Goal: Task Accomplishment & Management: Complete application form

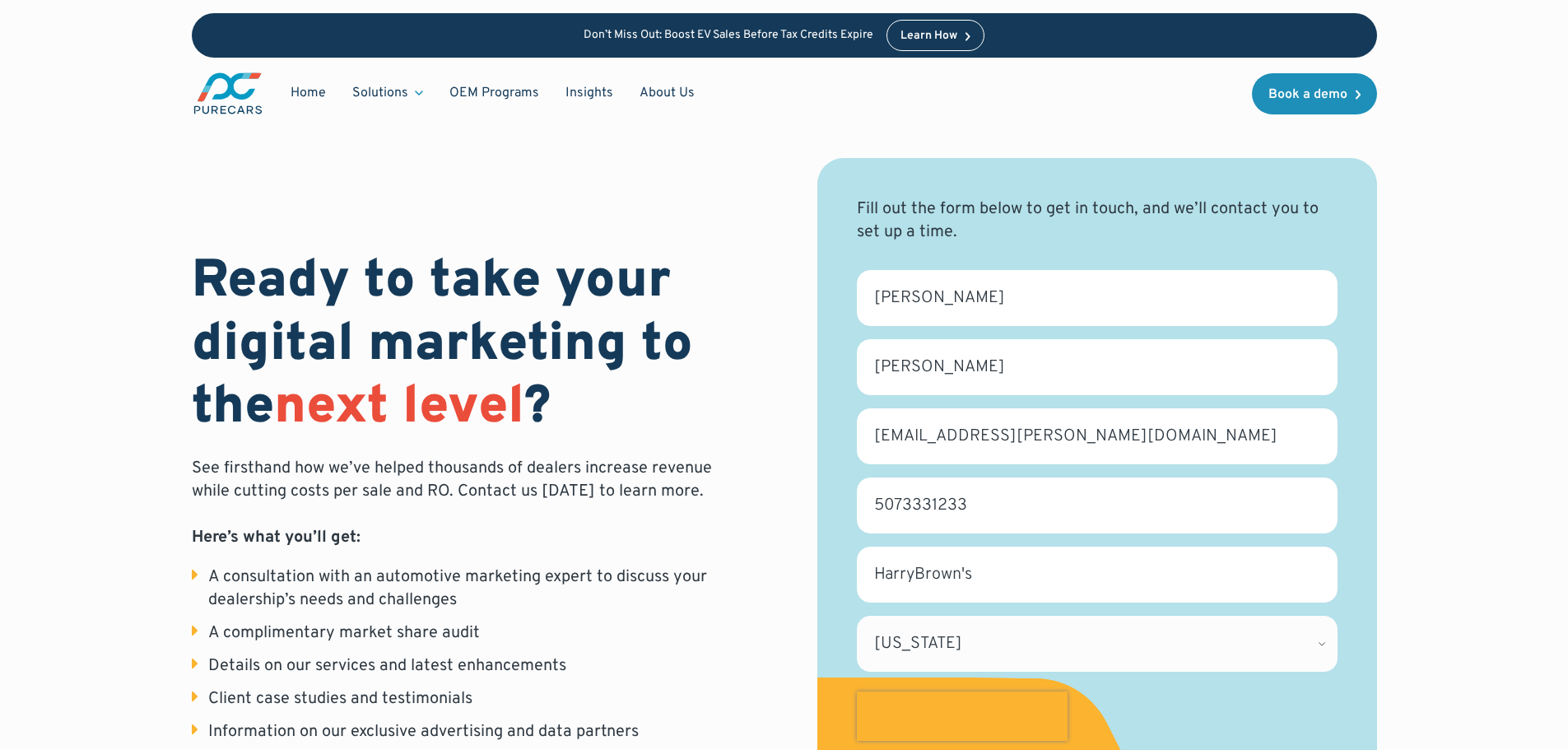
select select "MN"
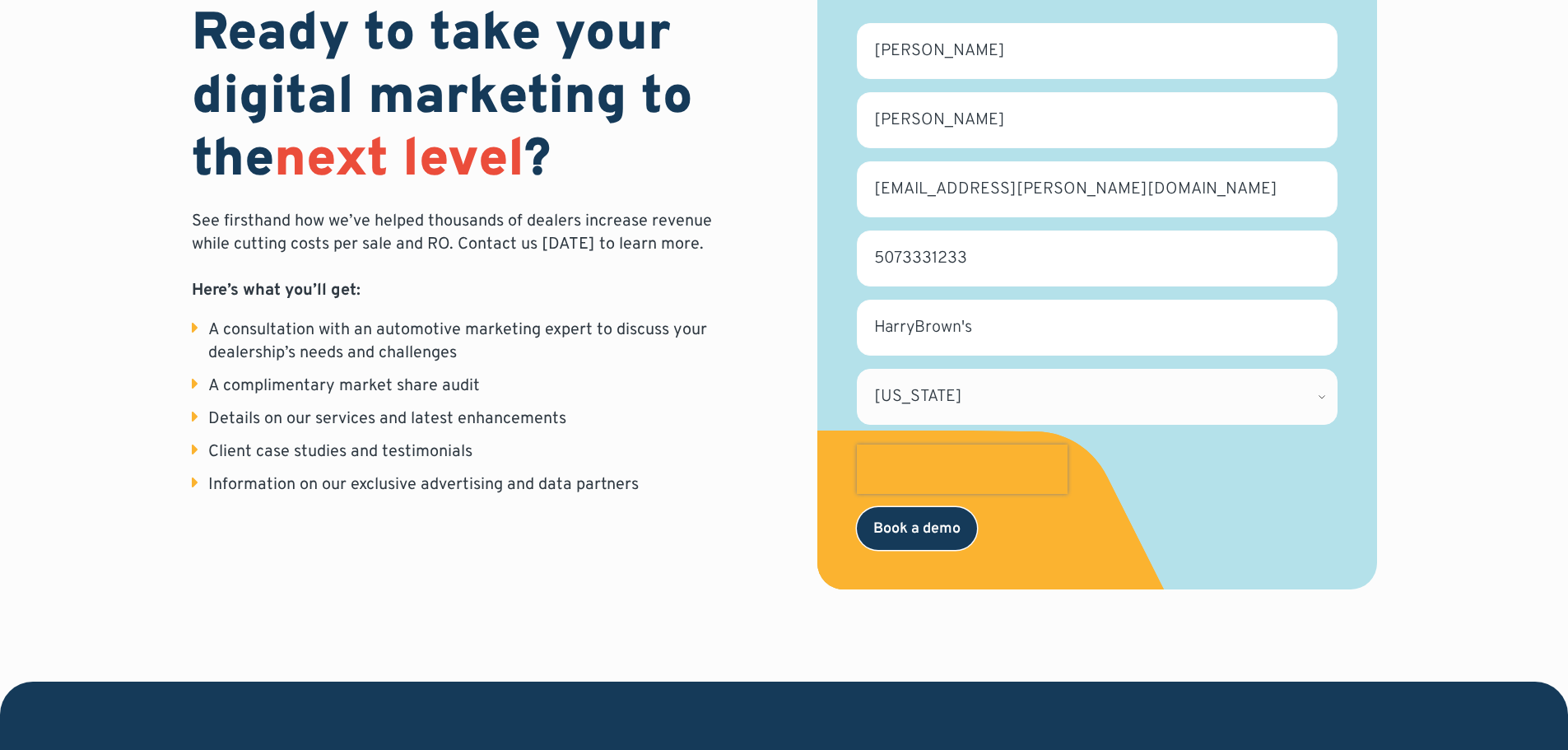
click at [931, 530] on input "Book a demo" at bounding box center [916, 529] width 120 height 43
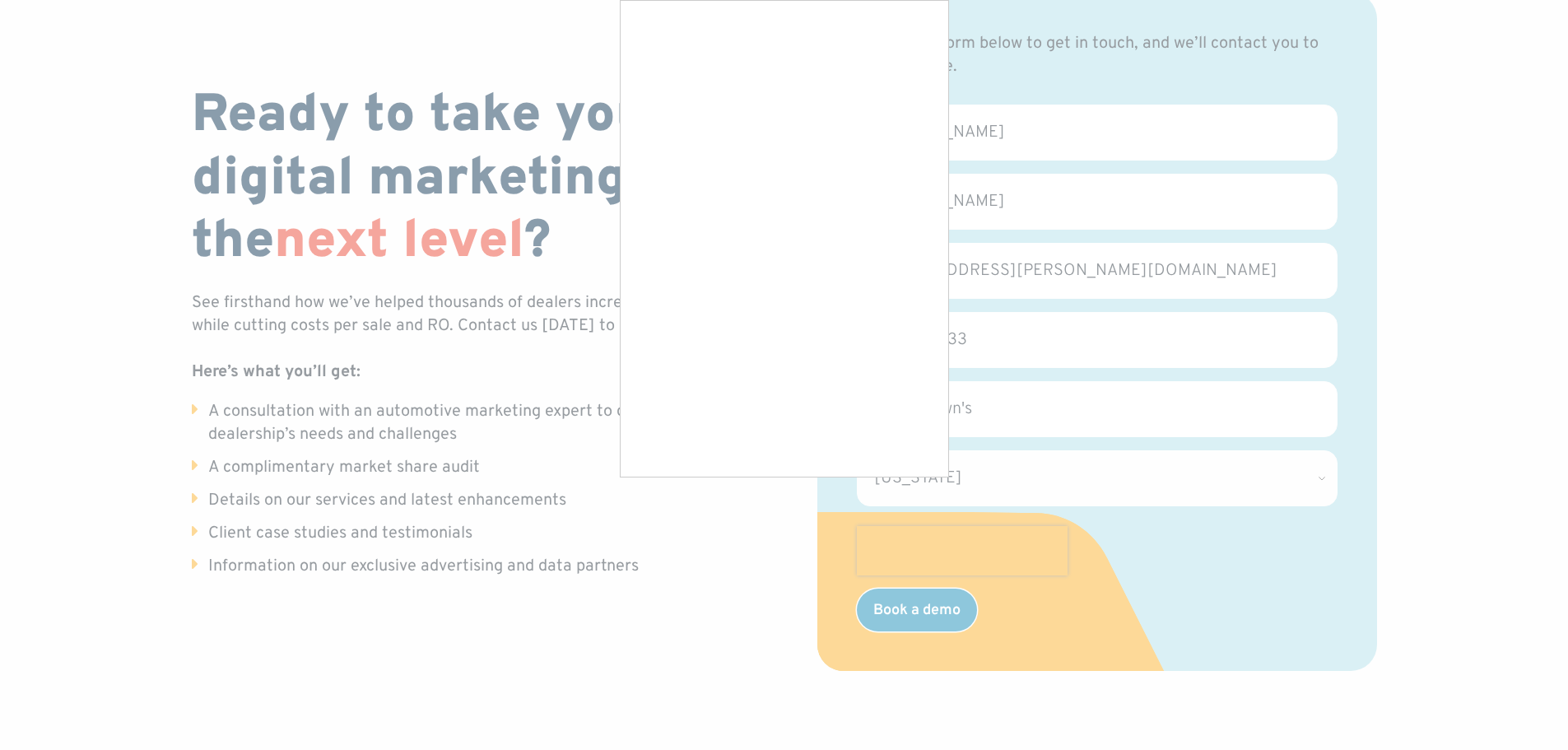
scroll to position [164, 0]
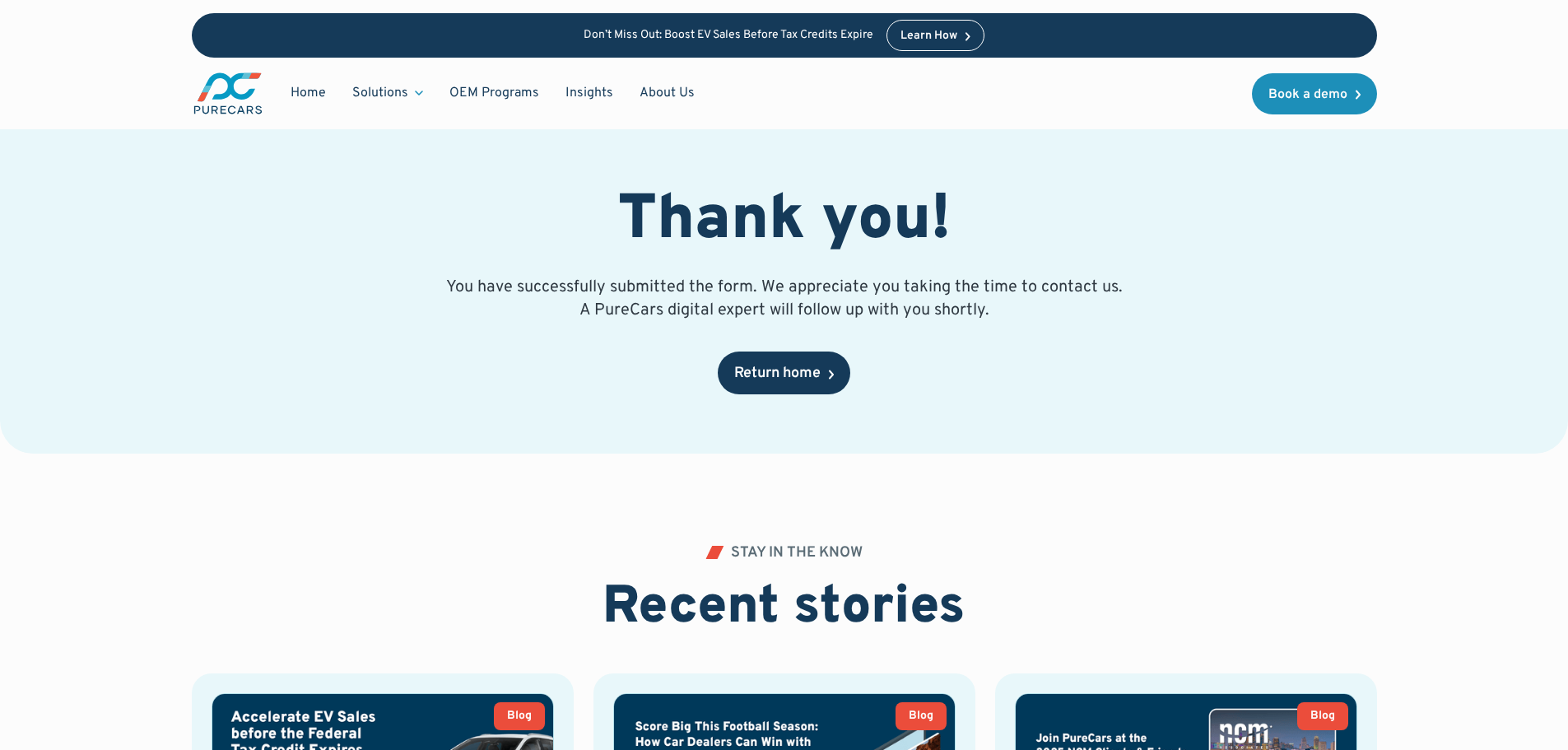
click at [790, 369] on div "Return home" at bounding box center [777, 374] width 86 height 15
